Goal: Register for event/course

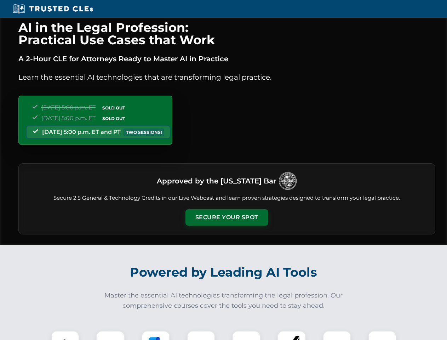
click at [226, 217] on button "Secure Your Spot" at bounding box center [226, 217] width 83 height 16
click at [65, 335] on img at bounding box center [65, 344] width 21 height 21
